Goal: Task Accomplishment & Management: Complete application form

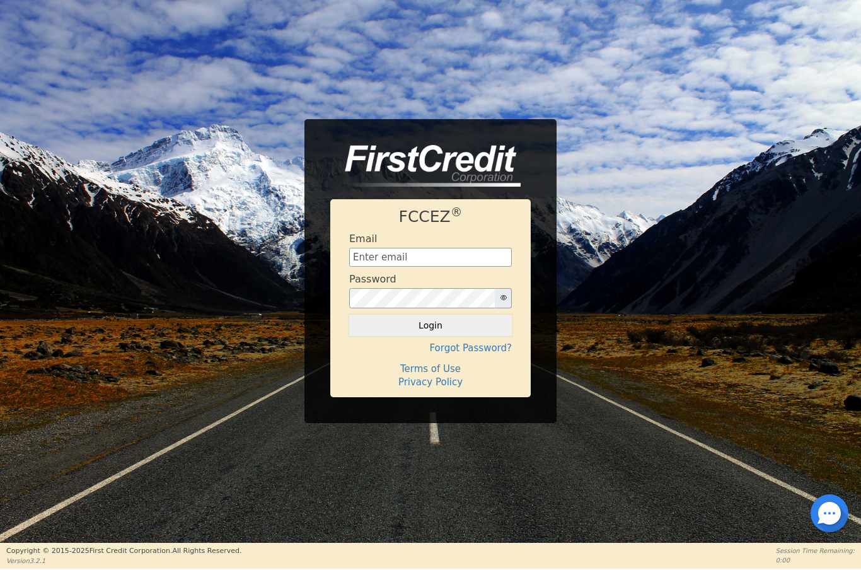
scroll to position [143, 0]
click at [408, 252] on input "text" at bounding box center [430, 257] width 163 height 19
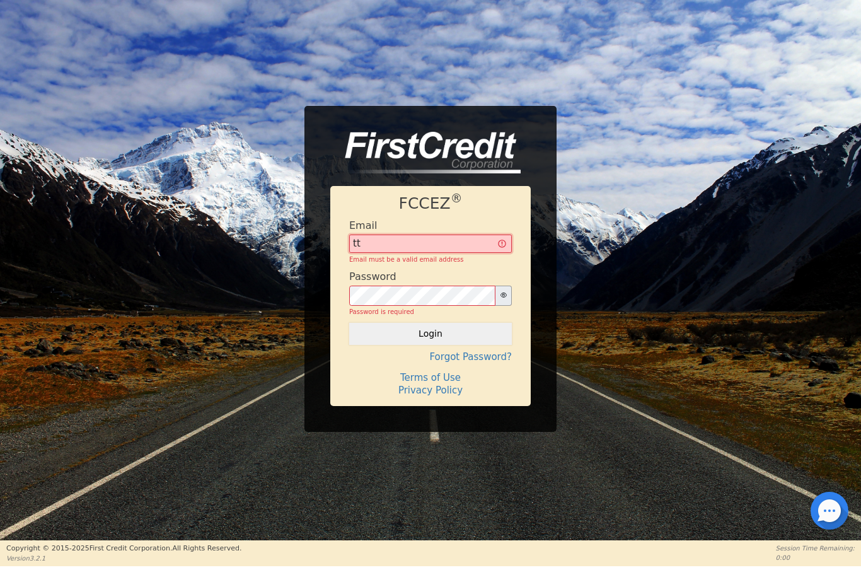
type input "t"
click at [414, 245] on input "text" at bounding box center [430, 246] width 163 height 19
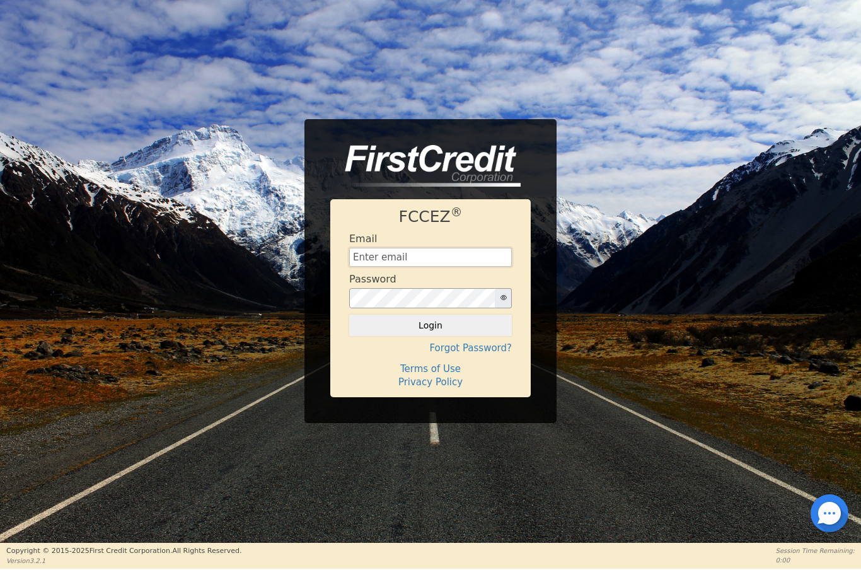
click at [448, 264] on input "text" at bounding box center [430, 257] width 163 height 19
type input "[EMAIL_ADDRESS][DOMAIN_NAME]"
click at [415, 335] on button "Login" at bounding box center [430, 325] width 163 height 21
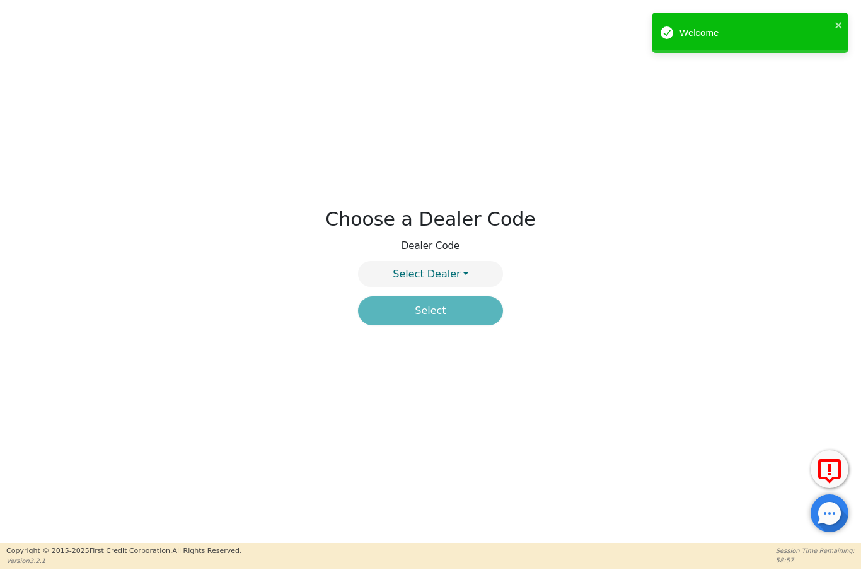
click at [460, 275] on button "Select Dealer" at bounding box center [430, 274] width 145 height 26
click at [457, 305] on link "4394A" at bounding box center [431, 304] width 144 height 17
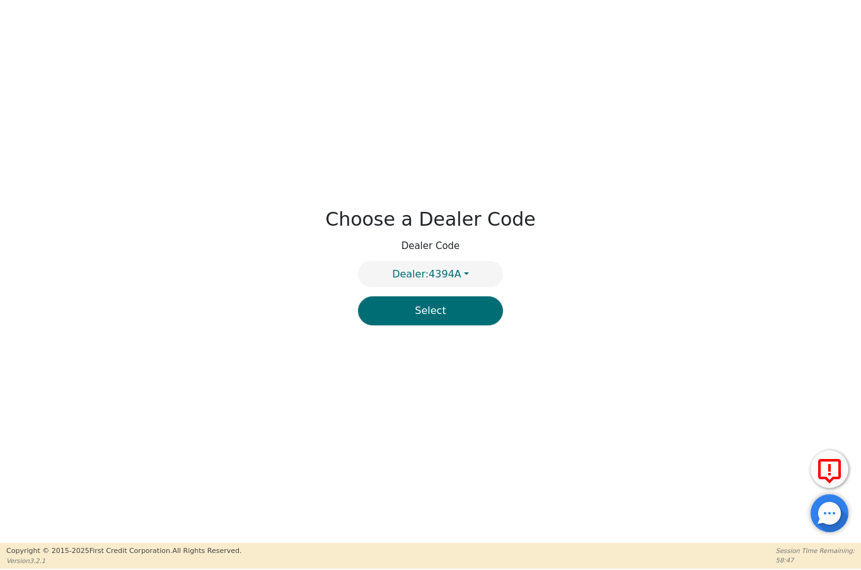
click at [442, 324] on button "Select" at bounding box center [430, 310] width 145 height 29
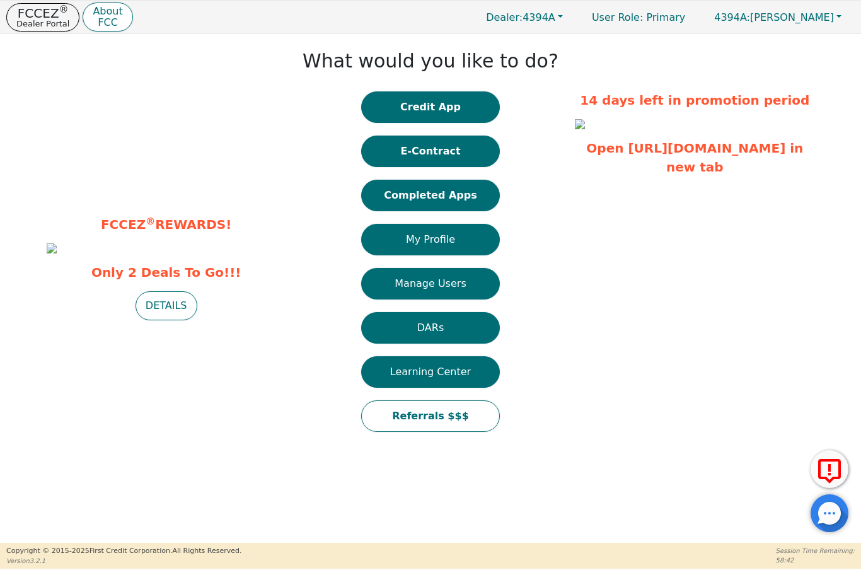
click at [462, 202] on button "Completed Apps" at bounding box center [430, 196] width 139 height 32
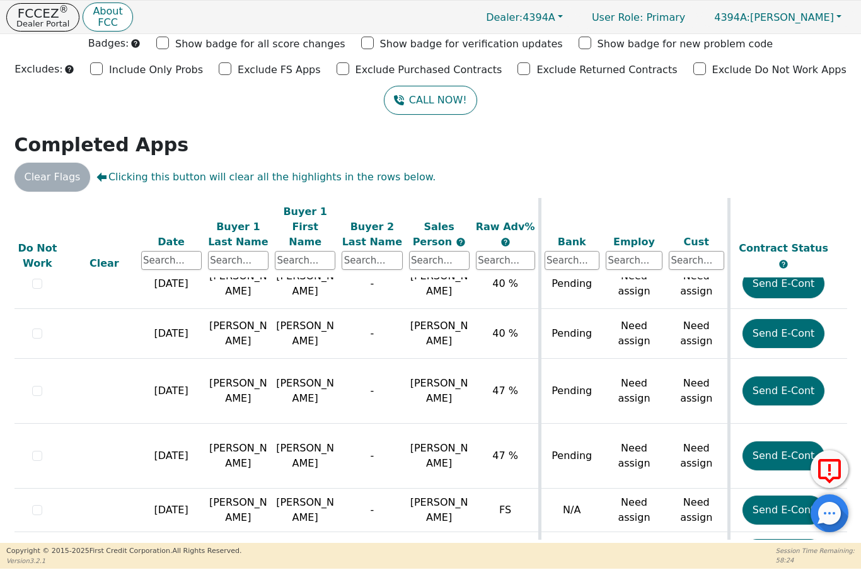
scroll to position [1201, 15]
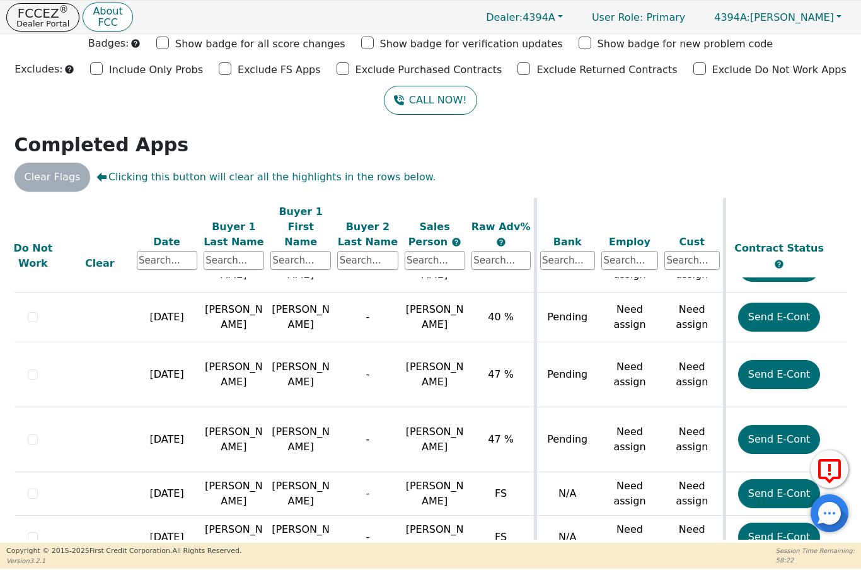
click at [790, 360] on button "Send E-Cont" at bounding box center [779, 374] width 83 height 29
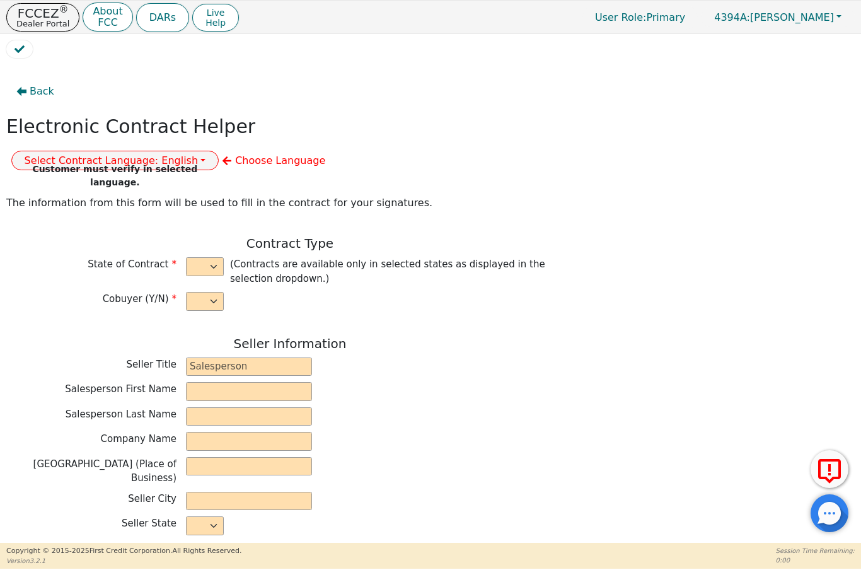
select select "n"
type input "President"
type input "ALDONY"
type input "[PERSON_NAME]"
type input "ALLSELL DBA EAU PURE WATER"
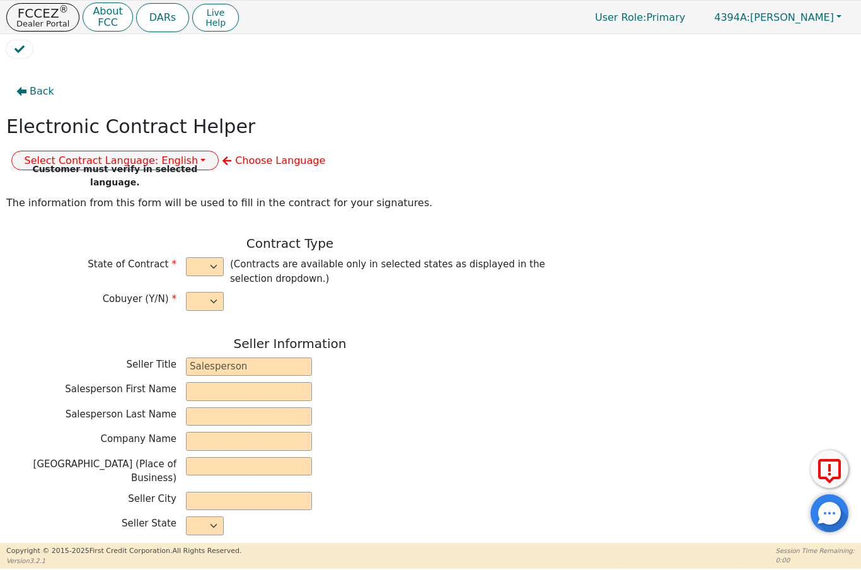
type input "[STREET_ADDRESS]"
type input "BOCA RATON"
select select "FL"
type input "33498"
type input "[PERSON_NAME]"
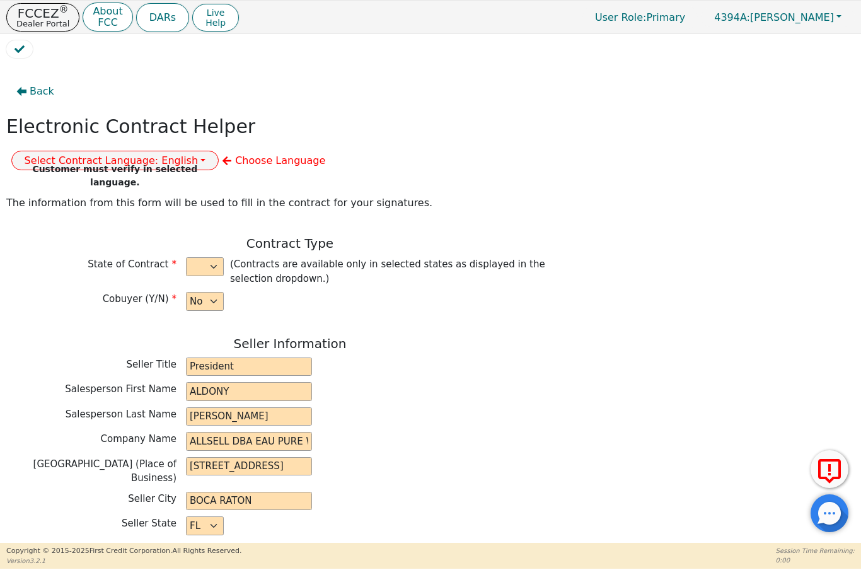
type input "[PERSON_NAME]"
type input "[STREET_ADDRESS]"
type input "[GEOGRAPHIC_DATA][PERSON_NAME]"
select select "FL"
type input "34950"
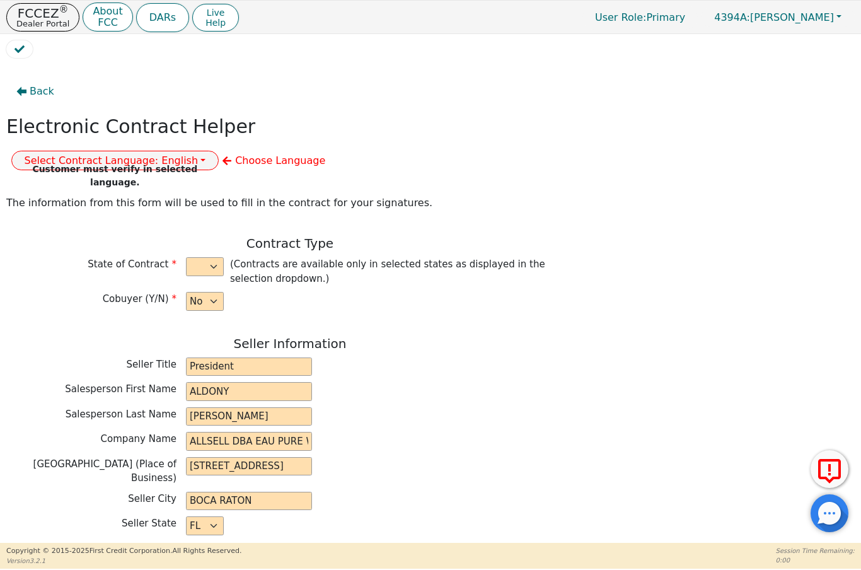
type input "[DATE]"
type input "17.90"
type input "[DATE]"
type input "60"
type input "0"
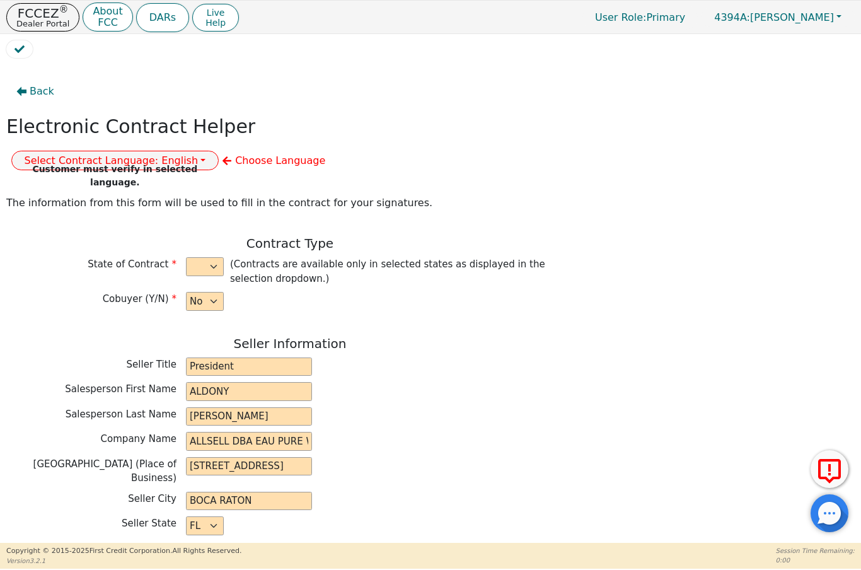
type input "6080181169680"
type input "8000.00"
type input "0.00"
type input "8000.00"
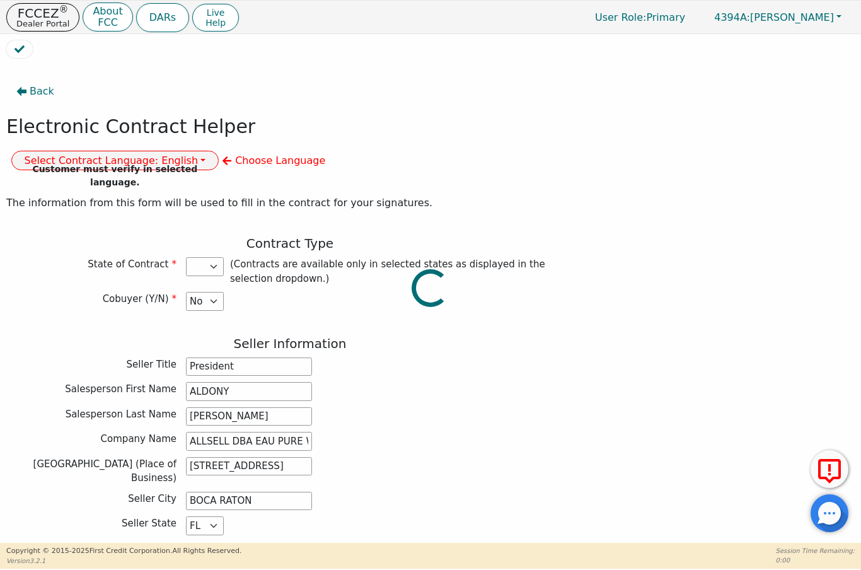
select select "FL"
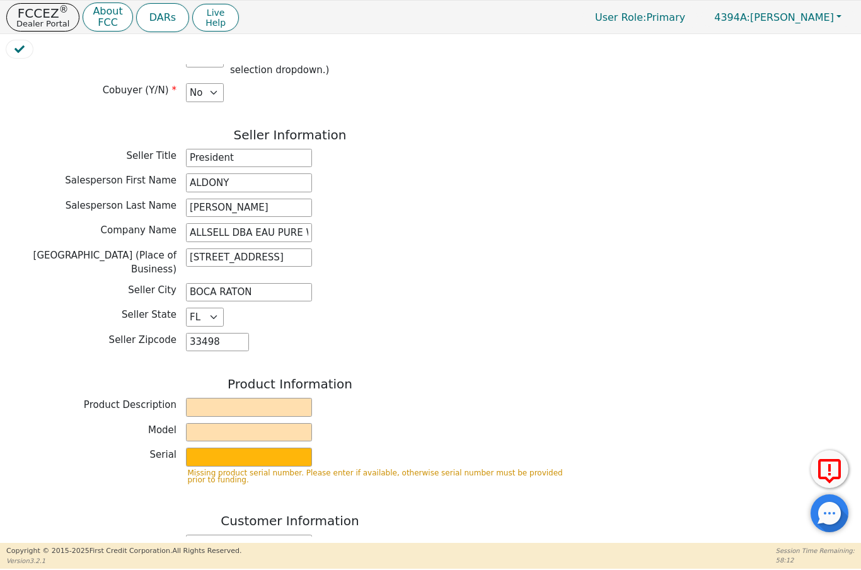
scroll to position [226, 0]
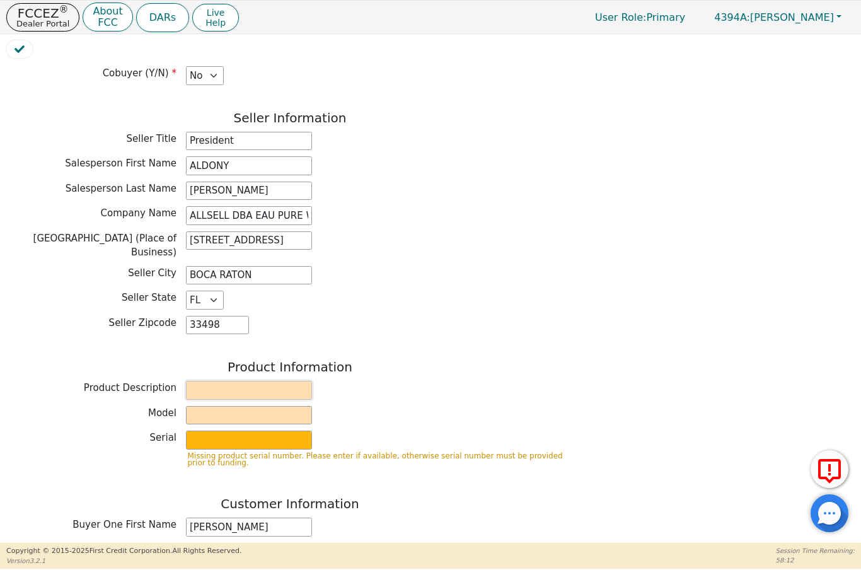
click at [267, 381] on input "text" at bounding box center [249, 390] width 126 height 19
click at [250, 406] on input "text" at bounding box center [249, 415] width 126 height 19
type input "Water. Treatment"
type input "Gen Salt Free"
click at [230, 431] on input "text" at bounding box center [249, 440] width 126 height 19
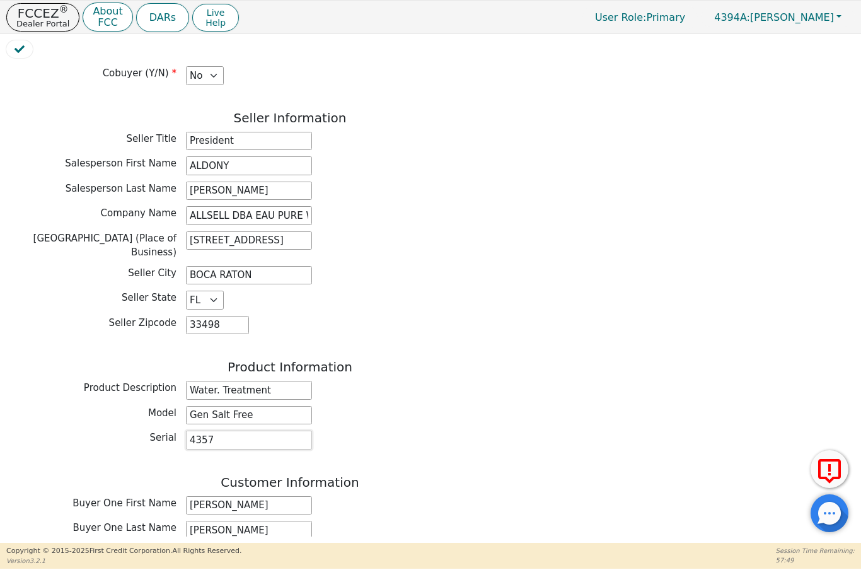
type input "4357"
click at [233, 546] on input "email" at bounding box center [249, 555] width 126 height 19
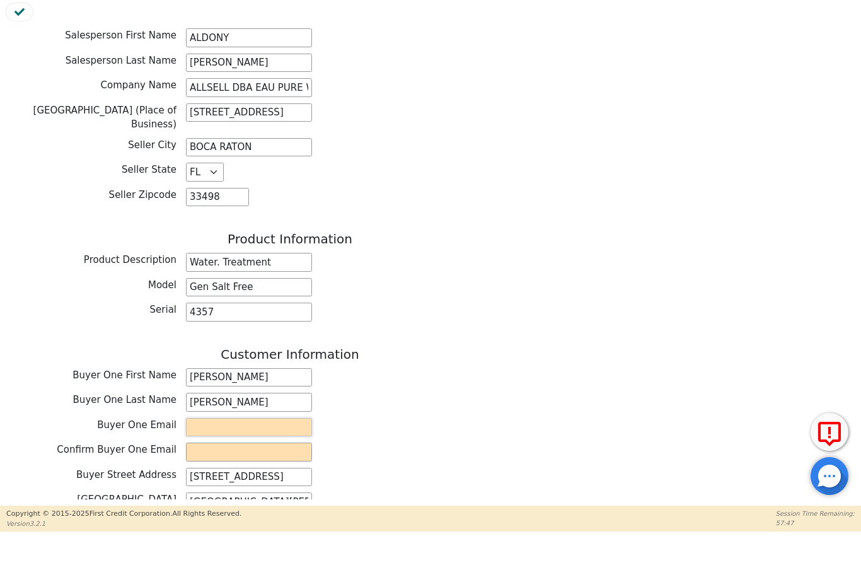
scroll to position [323, 0]
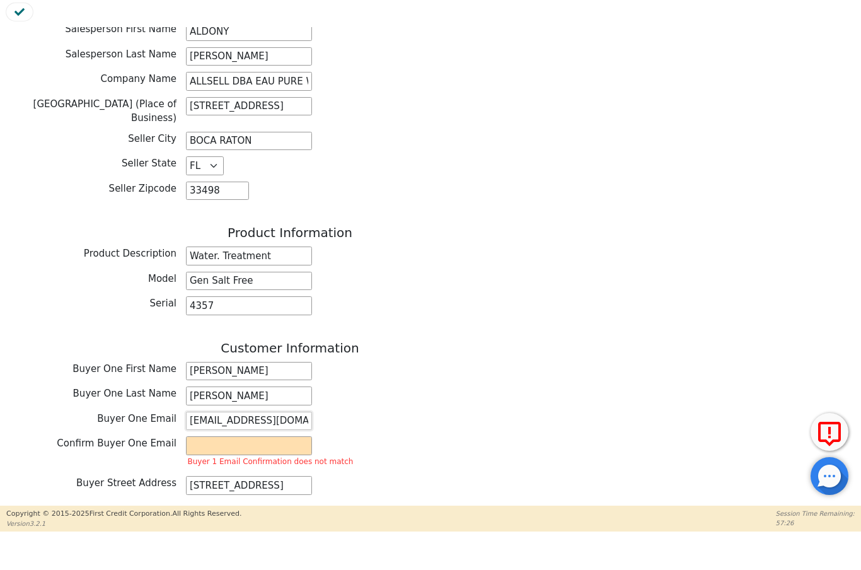
type input "[EMAIL_ADDRESS][DOMAIN_NAME]"
click at [218, 474] on input "email" at bounding box center [249, 483] width 126 height 19
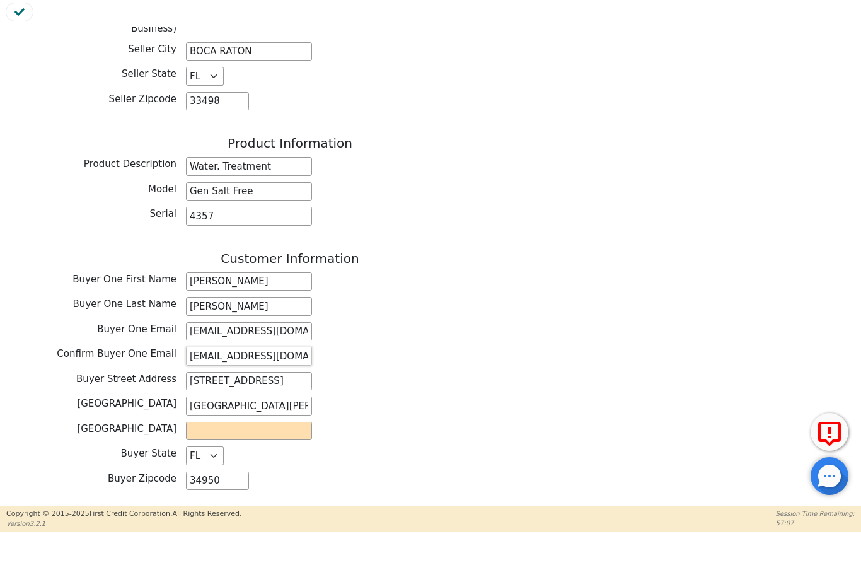
scroll to position [441, 0]
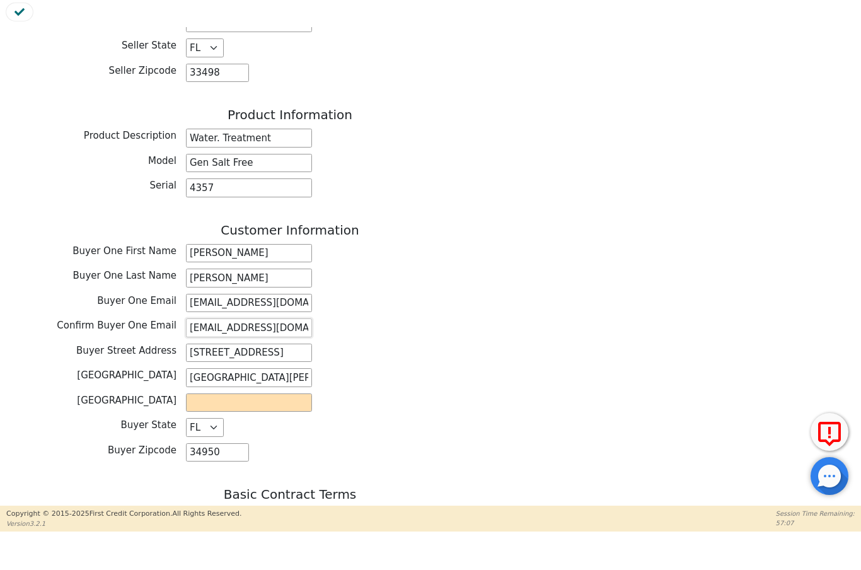
type input "[EMAIL_ADDRESS][DOMAIN_NAME]"
click at [266, 431] on input "text" at bounding box center [249, 440] width 126 height 19
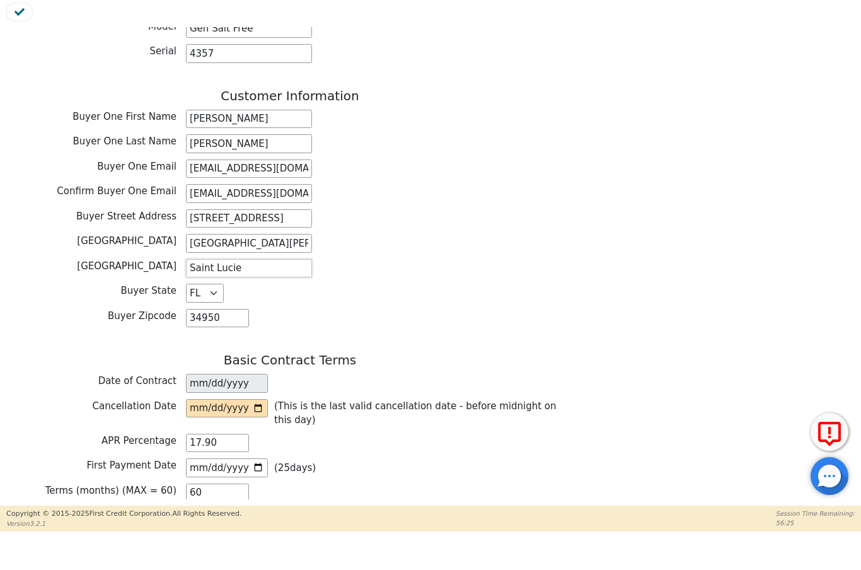
scroll to position [626, 0]
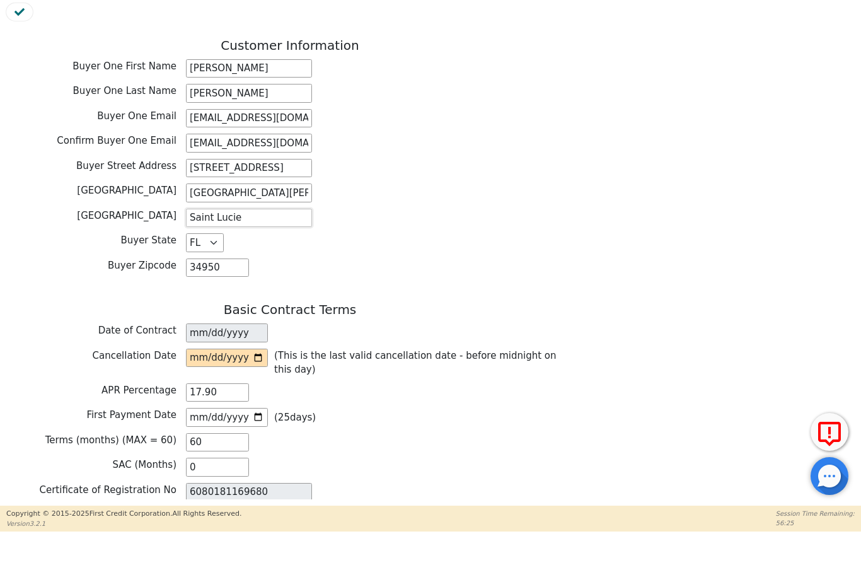
type input "Saint Lucie"
click at [238, 386] on input "date" at bounding box center [227, 395] width 82 height 19
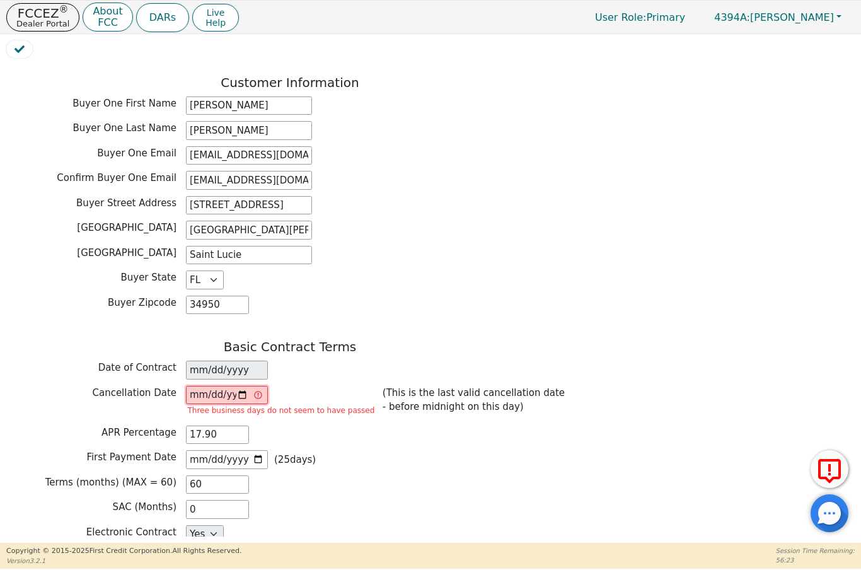
type input "[DATE]"
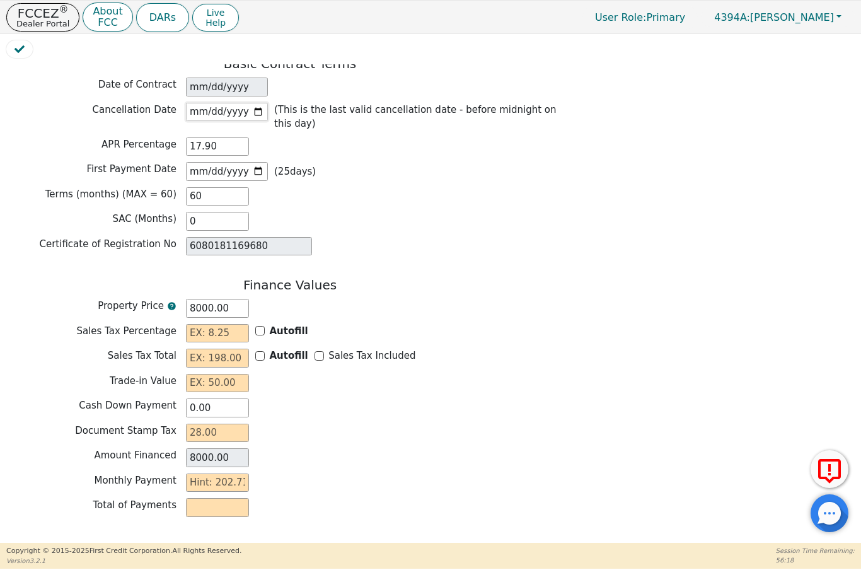
scroll to position [909, 0]
click at [264, 325] on input "Autofill" at bounding box center [259, 329] width 9 height 9
checkbox input "true"
type input "0.00"
click at [260, 351] on input "Autofill" at bounding box center [259, 355] width 9 height 9
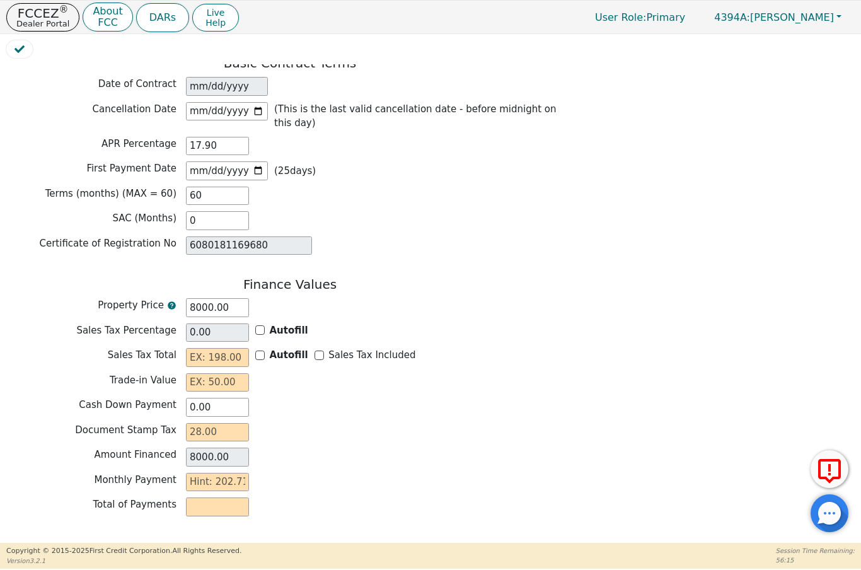
checkbox input "false"
type input "0.00"
click at [262, 325] on input "Autofill" at bounding box center [259, 329] width 9 height 9
checkbox input "true"
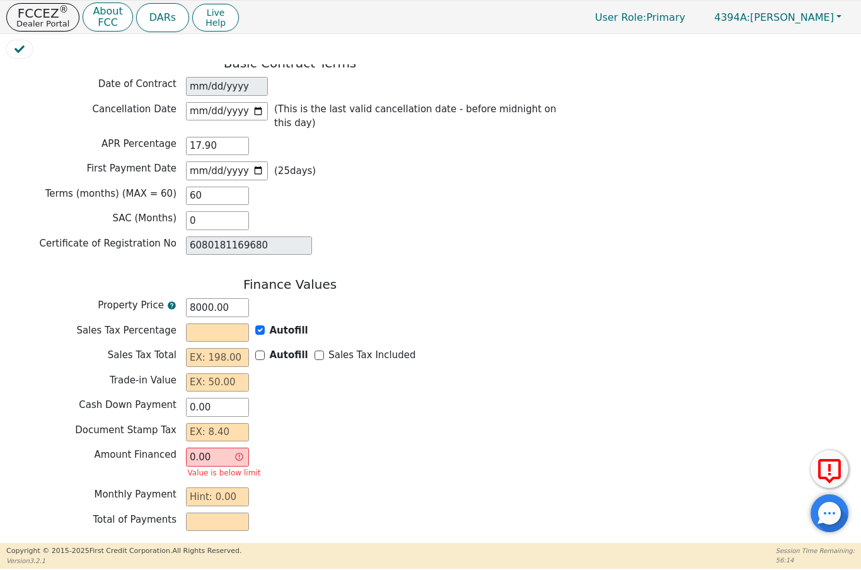
type input "0.00"
click at [318, 351] on input "Sales Tax Included" at bounding box center [319, 355] width 9 height 9
checkbox input "true"
type input "0.00"
type input "8000.00"
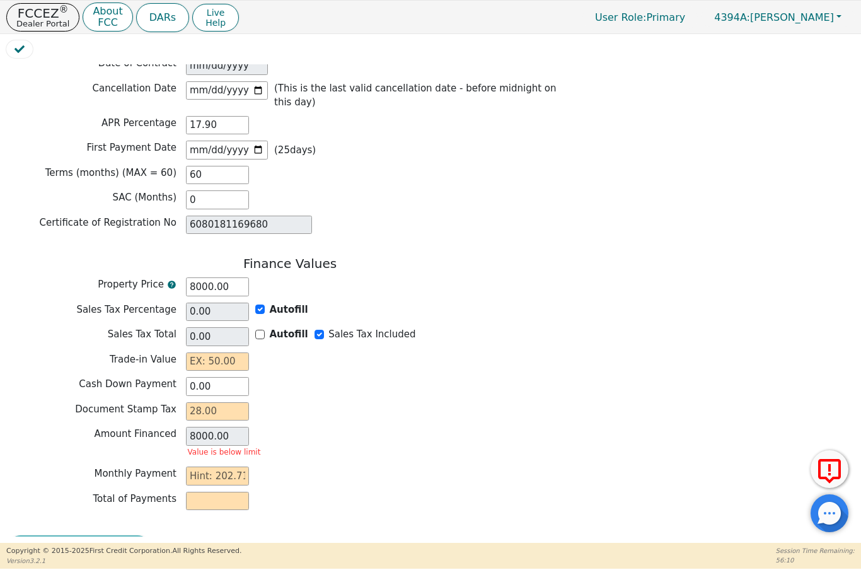
scroll to position [929, 0]
click at [199, 353] on input "text" at bounding box center [217, 362] width 63 height 19
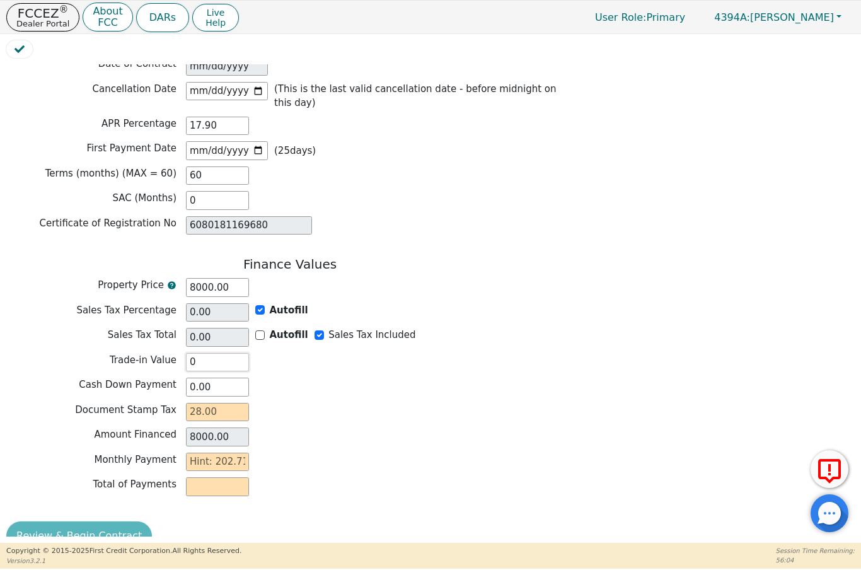
scroll to position [915, 0]
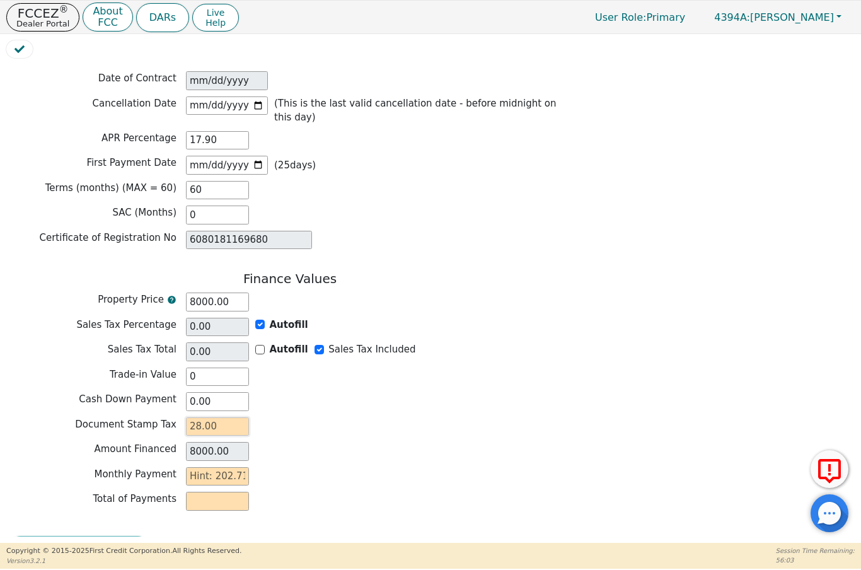
click at [196, 417] on input "text" at bounding box center [217, 426] width 63 height 19
type input "0.00"
type input "2"
type input "8002.00"
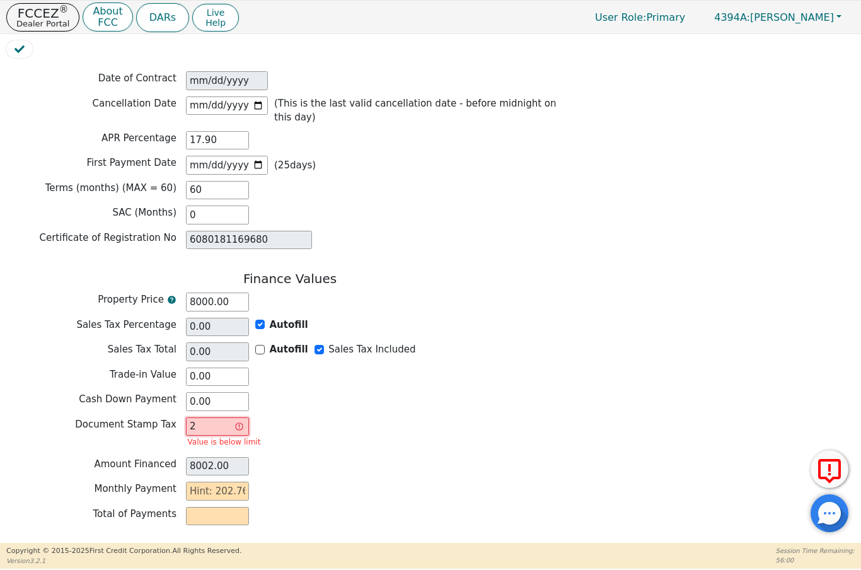
type input "28"
type input "8028.00"
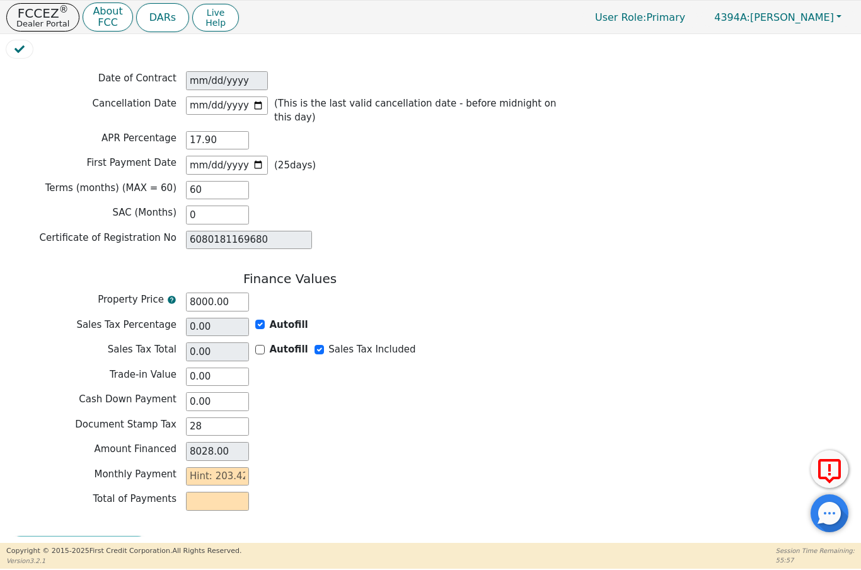
click at [216, 492] on input "text" at bounding box center [217, 501] width 63 height 19
type input "28.00"
click at [230, 492] on input "text" at bounding box center [217, 501] width 63 height 19
click at [96, 536] on div "Review & Begin Contract" at bounding box center [290, 550] width 568 height 29
click at [69, 536] on div "Review & Begin Contract" at bounding box center [290, 550] width 568 height 29
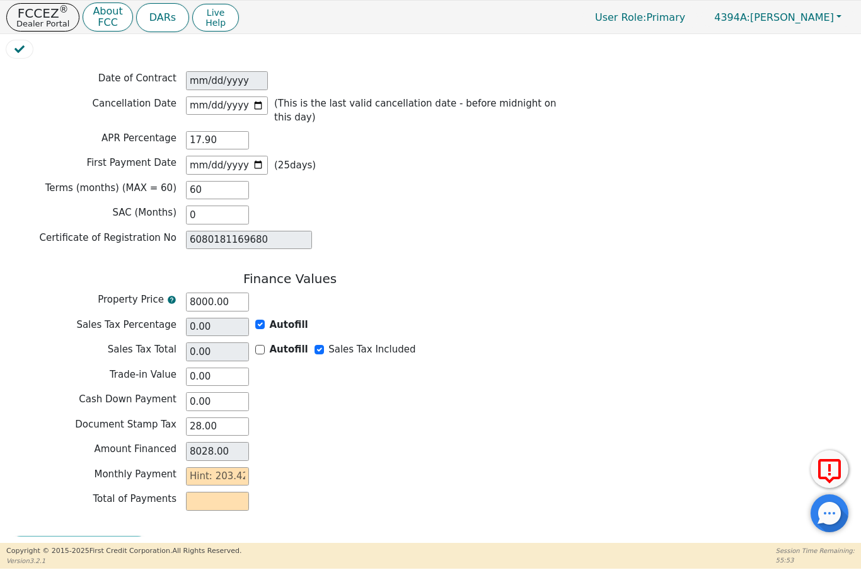
click at [89, 536] on div "Review & Begin Contract" at bounding box center [290, 550] width 568 height 29
click at [197, 467] on input "text" at bounding box center [217, 476] width 63 height 19
type input "2"
type input "120.00"
type input "20"
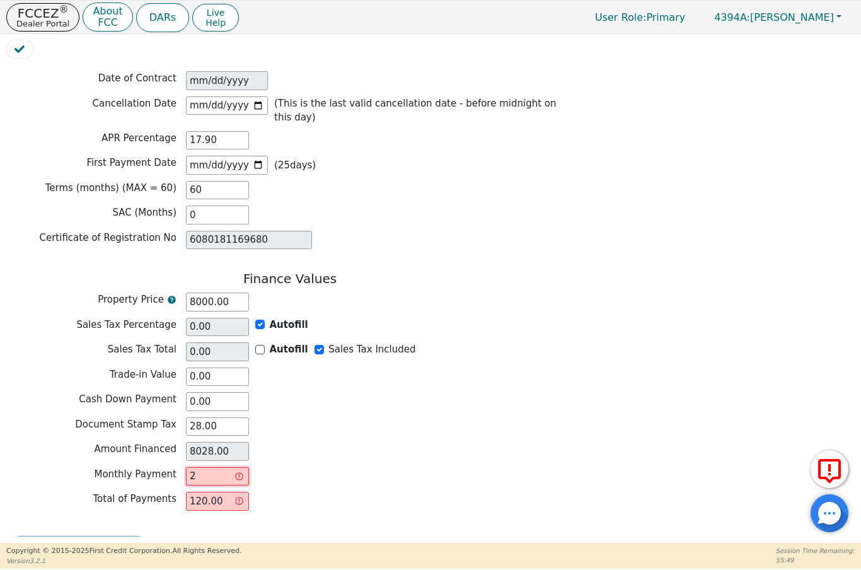
type input "1200.00"
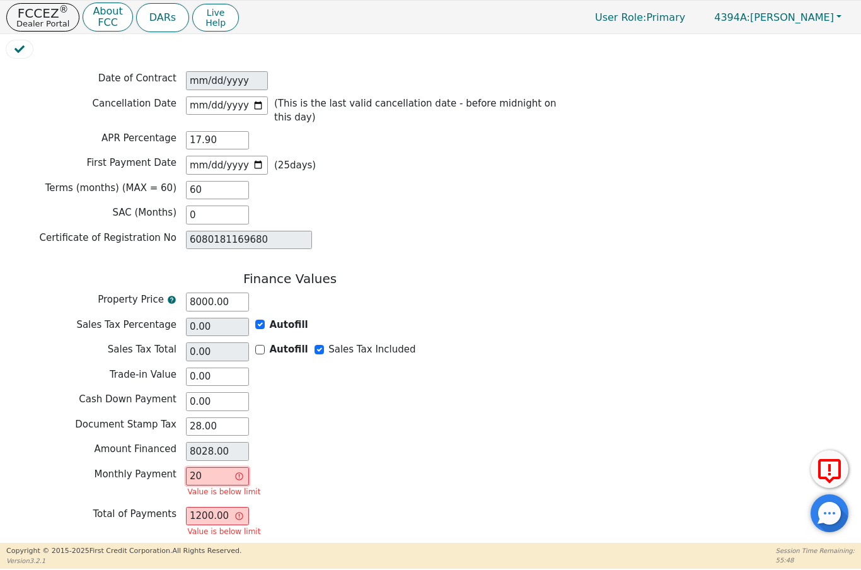
type input "203"
type input "12180.00"
type input "20"
type input "1200.00"
type input "204"
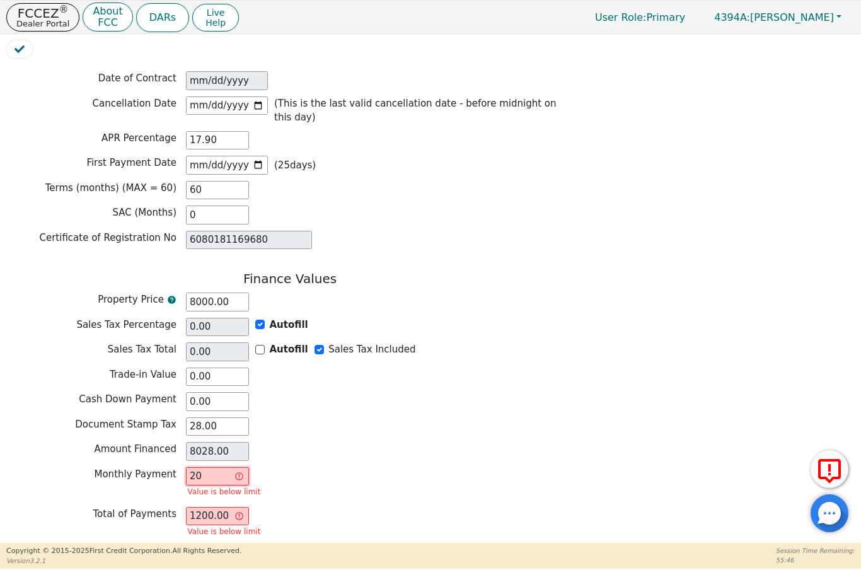
type input "12240.00"
type input "20"
type input "1200.00"
type input "2"
type input "120.00"
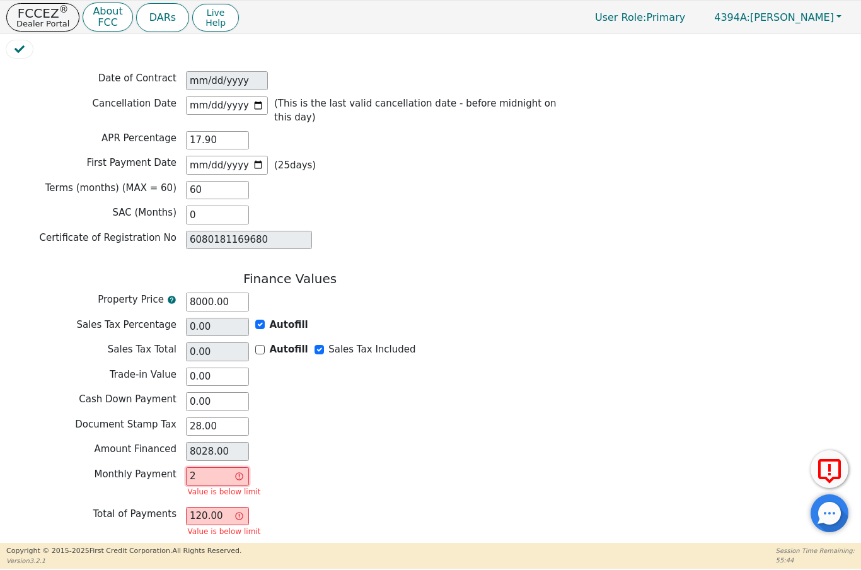
type input "20"
type input "1200.00"
type input "202"
type input "12120.00"
type input "20"
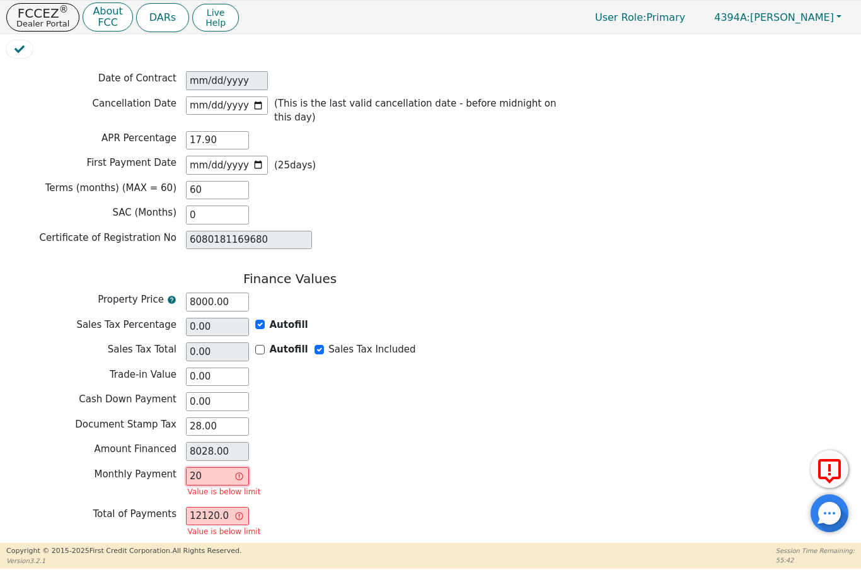
type input "1200.00"
type input "2"
type input "120.00"
type input "0.00"
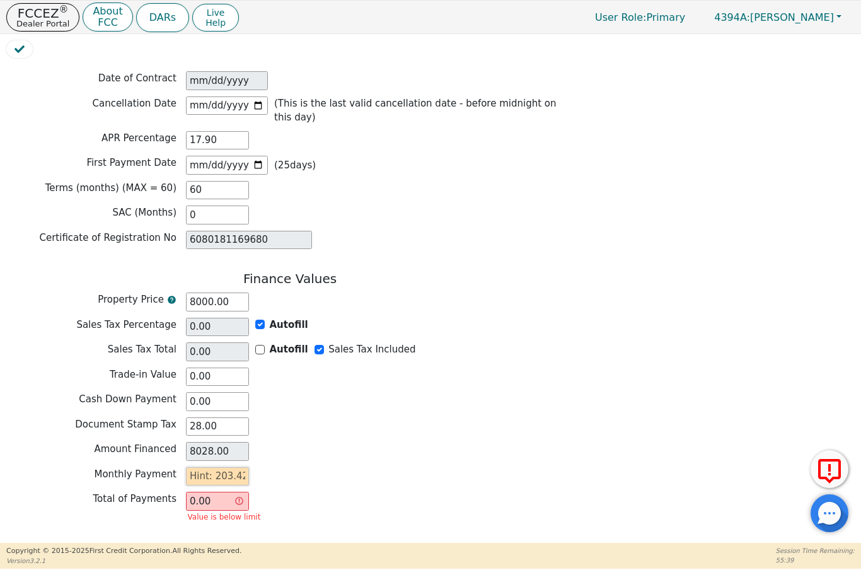
type input "2"
type input "120.00"
type input "20"
type input "1200.00"
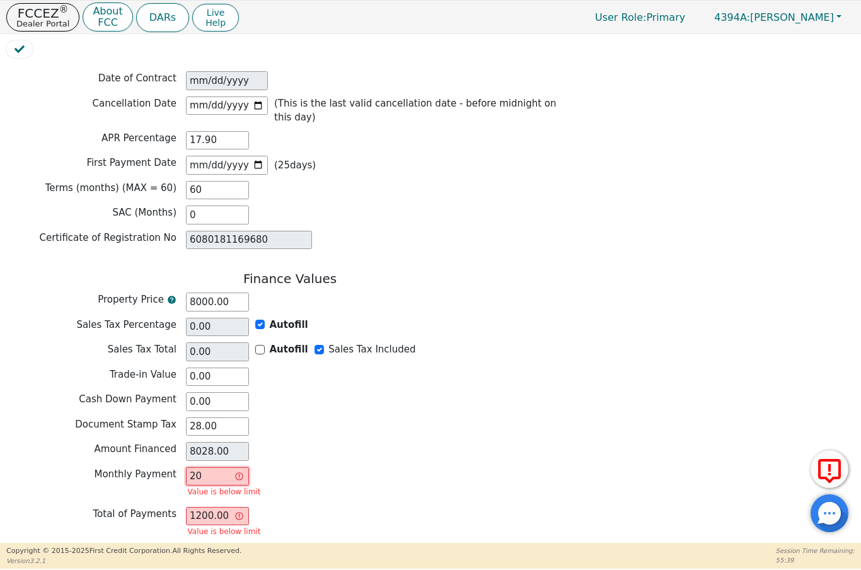
type input "203"
type input "12180.00"
type input "203.4"
type input "12204.00"
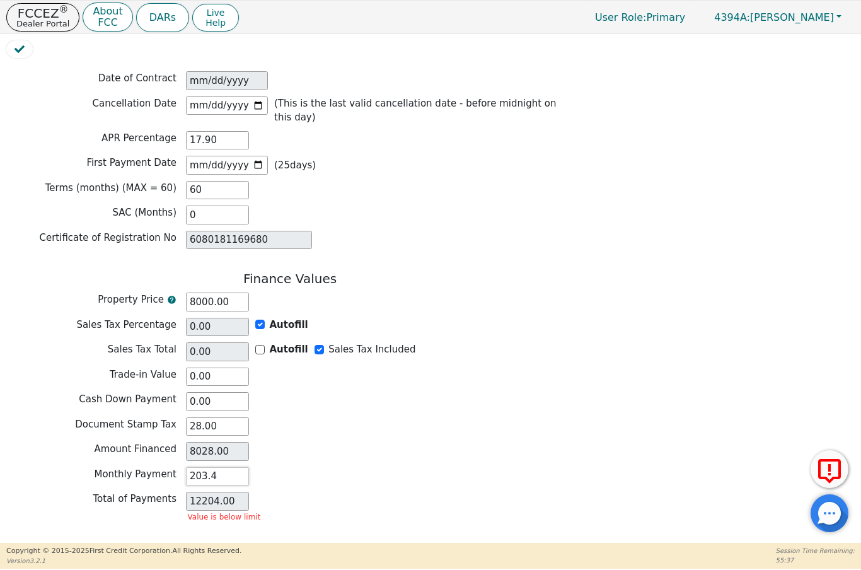
type input "203.42"
type input "12205.20"
type input "203.42"
click at [481, 492] on div "Total of Payments 12205.20" at bounding box center [290, 501] width 568 height 19
click at [79, 536] on button "Review & Begin Contract" at bounding box center [79, 550] width 146 height 29
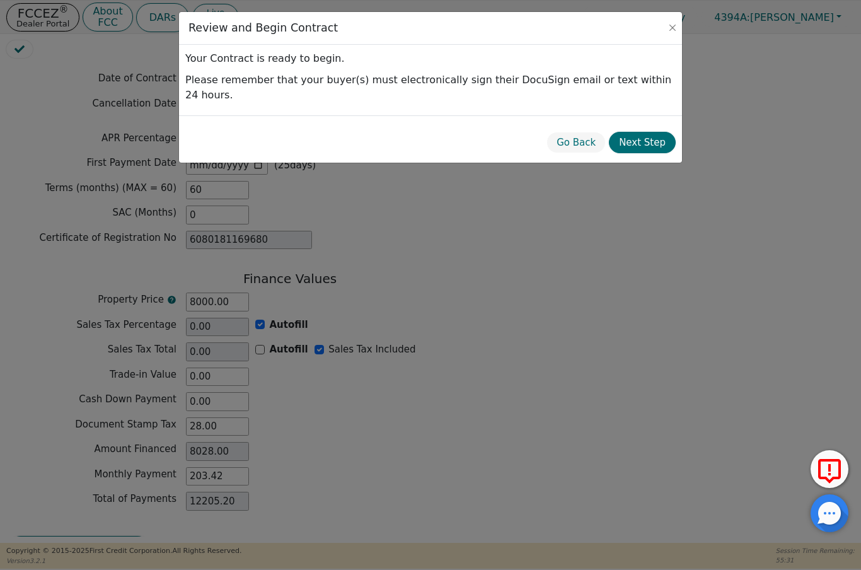
click at [655, 132] on button "Next Step" at bounding box center [642, 143] width 67 height 22
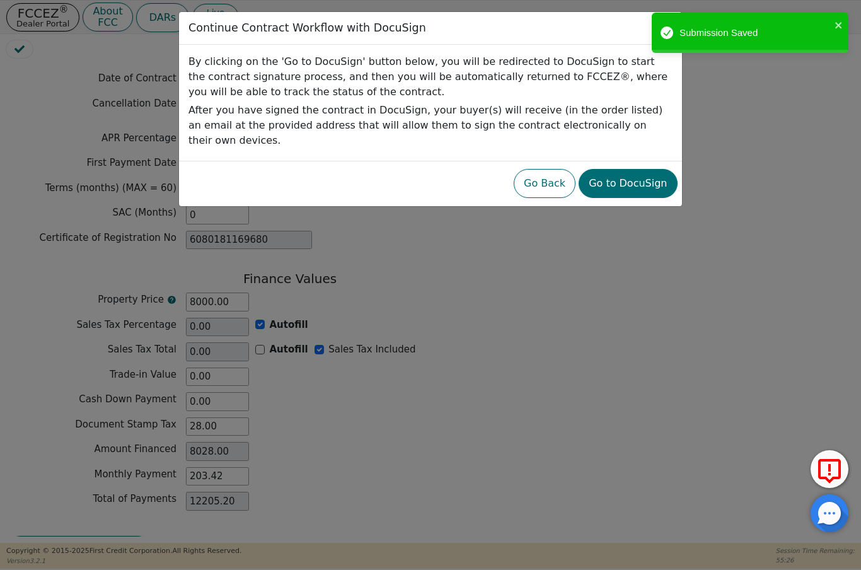
click at [644, 169] on button "Go to DocuSign" at bounding box center [628, 183] width 98 height 29
